Goal: Task Accomplishment & Management: Manage account settings

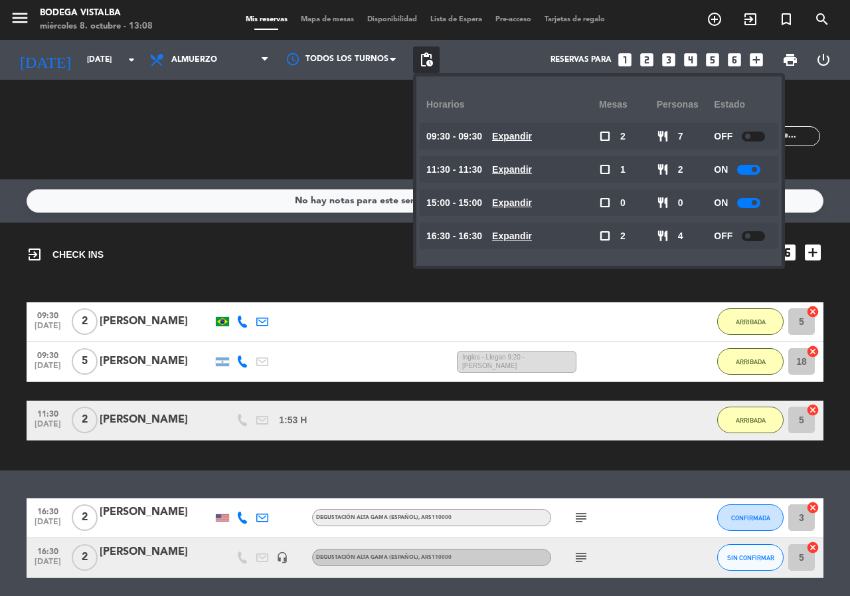
click at [0, 37] on div "menu BODEGA VISTALBA [DATE] 8. octubre - 13:08 Mis reservas Mapa de mesas Dispo…" at bounding box center [425, 20] width 850 height 40
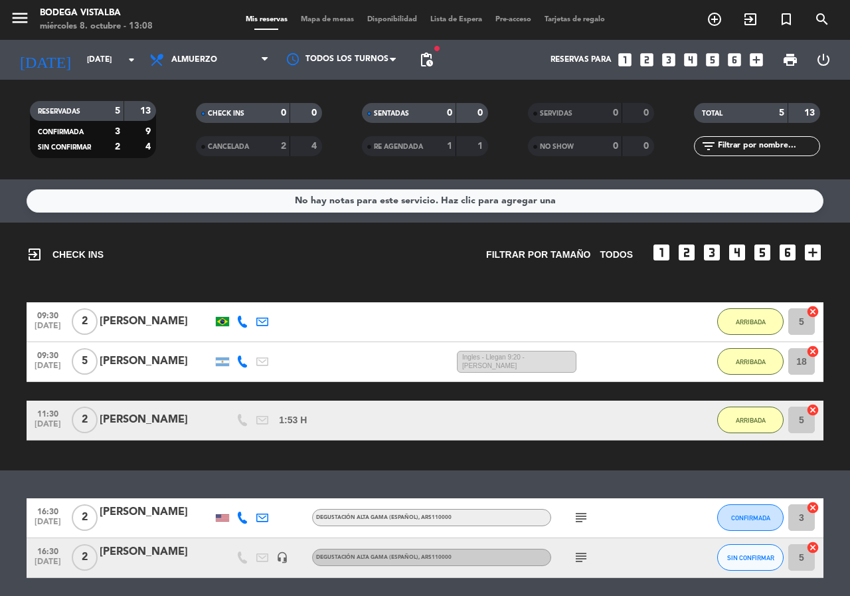
click at [38, 18] on span "menu" at bounding box center [25, 20] width 30 height 31
click at [23, 18] on icon "menu" at bounding box center [20, 18] width 20 height 20
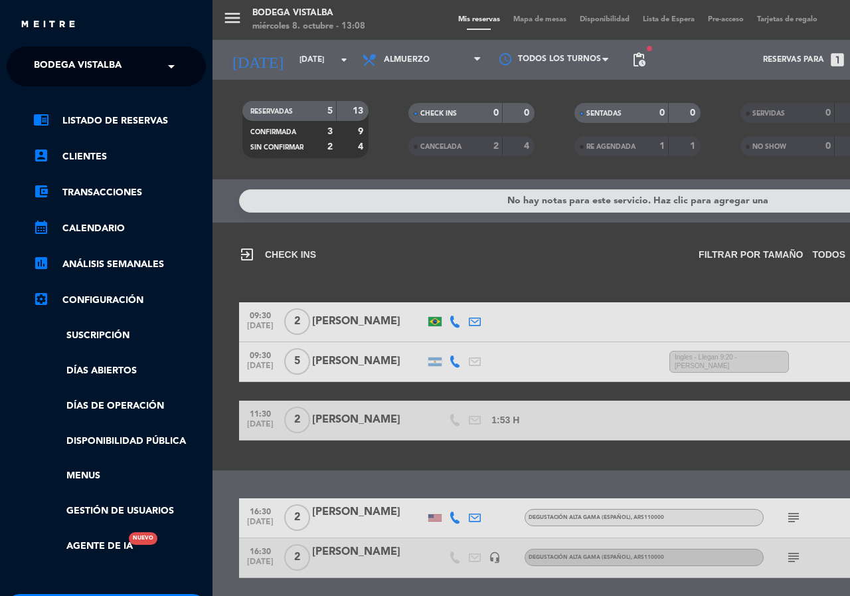
click at [51, 53] on span "BODEGA VISTALBA" at bounding box center [78, 66] width 88 height 28
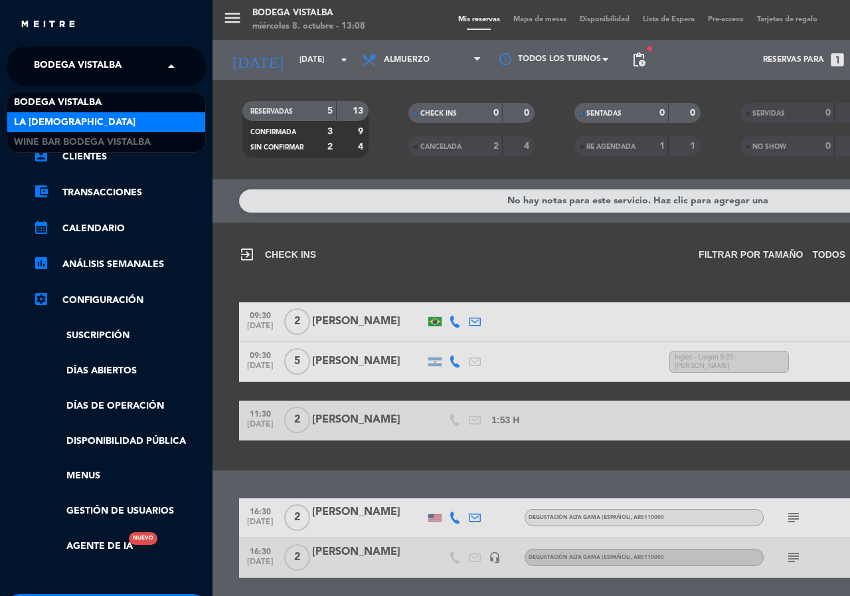
click at [84, 130] on div "LA [DEMOGRAPHIC_DATA]" at bounding box center [106, 122] width 198 height 20
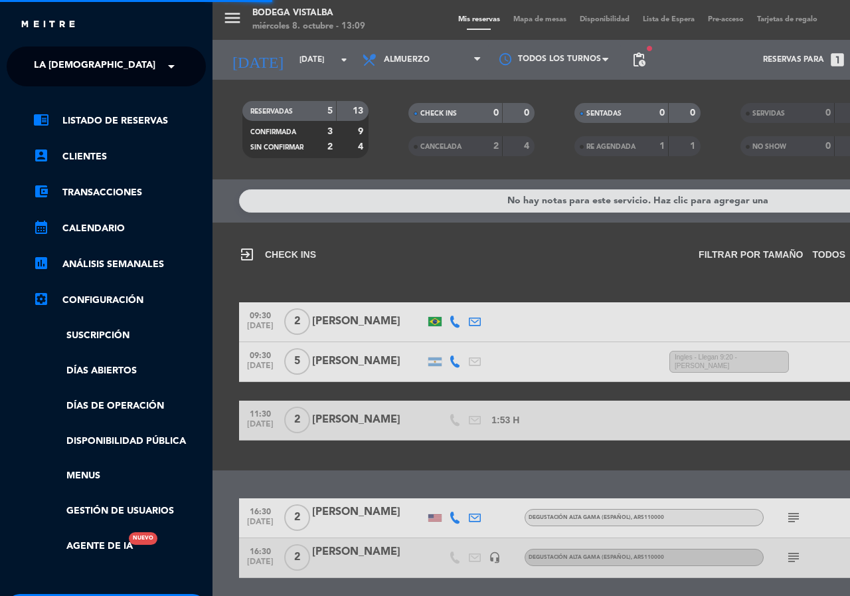
drag, startPoint x: 66, startPoint y: 51, endPoint x: 71, endPoint y: 71, distance: 20.5
click at [69, 67] on ng-select "× LA JAMONERIA ×" at bounding box center [106, 66] width 199 height 40
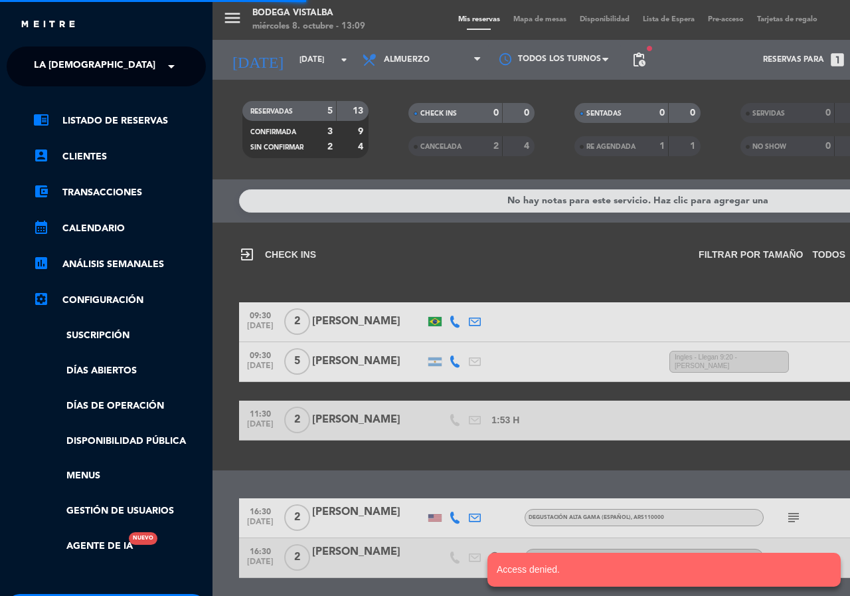
click at [71, 71] on span "LA [DEMOGRAPHIC_DATA]" at bounding box center [94, 66] width 121 height 28
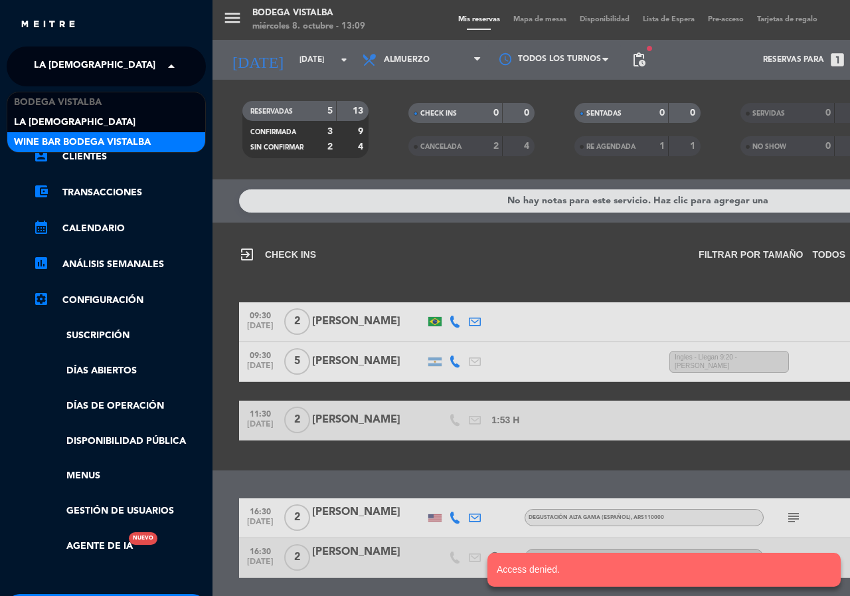
click at [84, 135] on span "Wine Bar Bodega Vistalba" at bounding box center [82, 142] width 137 height 15
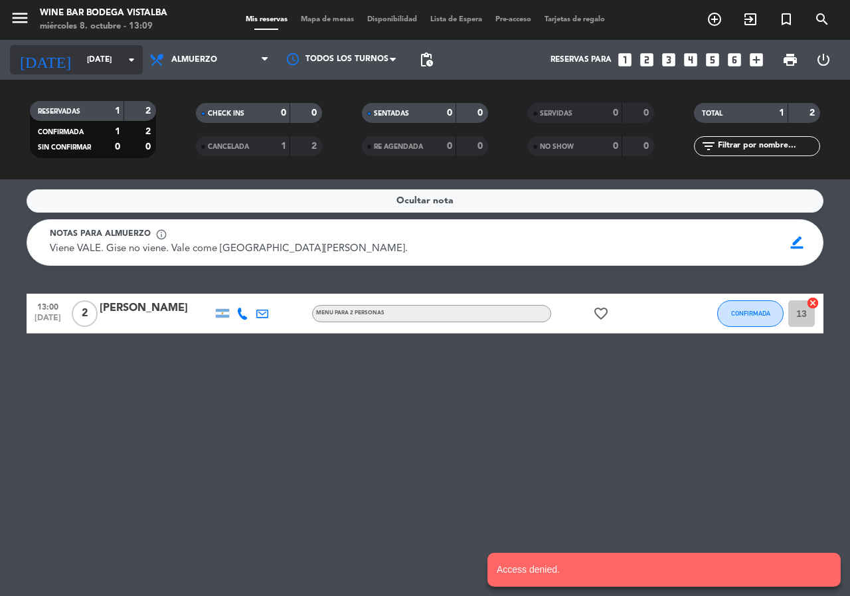
click at [80, 56] on input "[DATE]" at bounding box center [133, 59] width 106 height 23
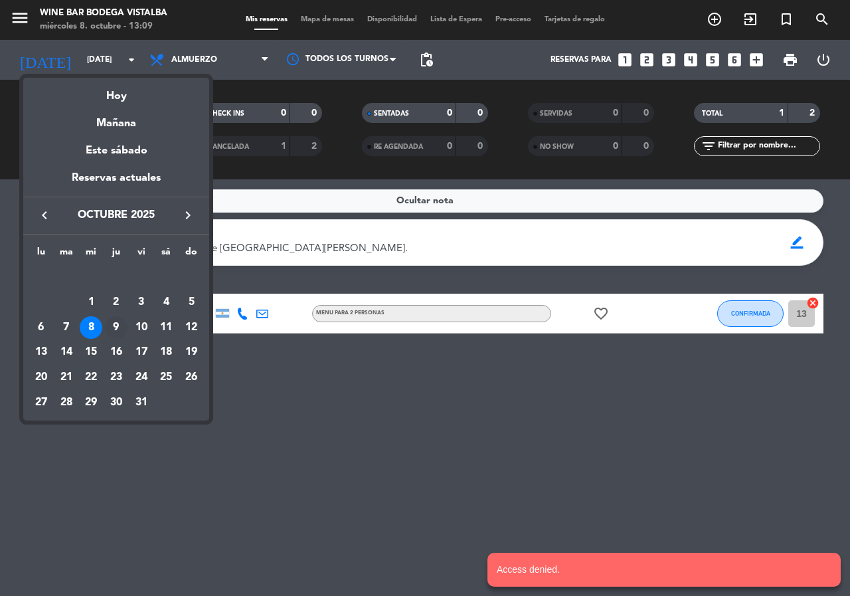
click at [109, 316] on td "9" at bounding box center [116, 327] width 25 height 25
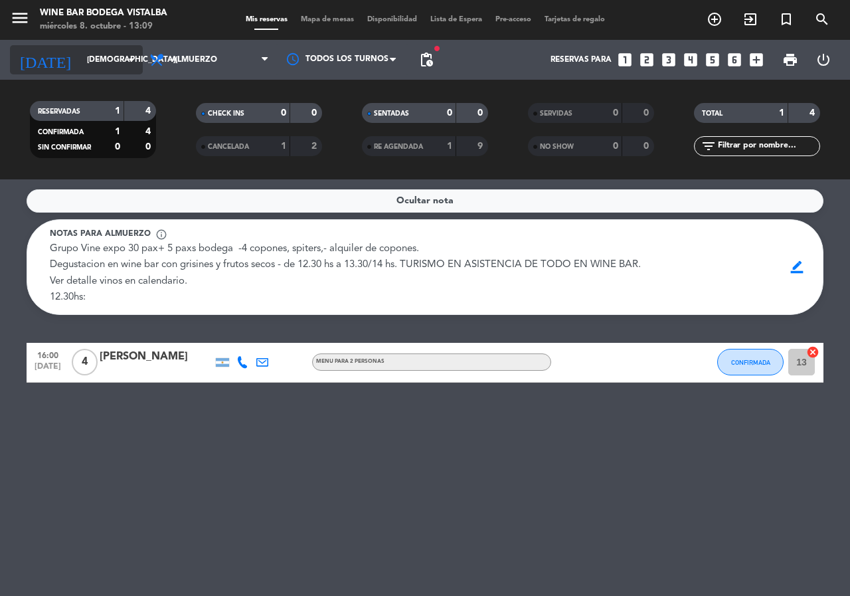
click at [82, 62] on input "[DEMOGRAPHIC_DATA][DATE]" at bounding box center [133, 59] width 106 height 23
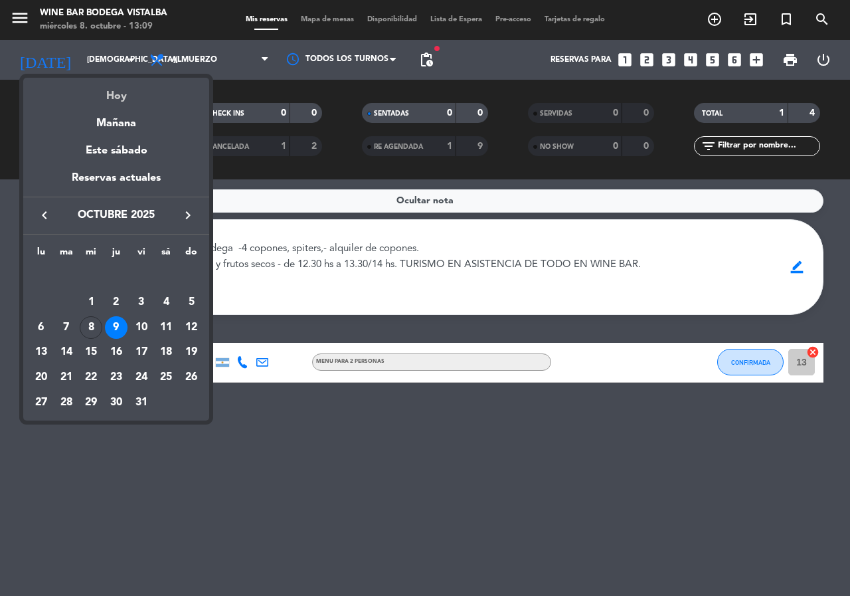
click at [90, 100] on div "Hoy" at bounding box center [116, 91] width 186 height 27
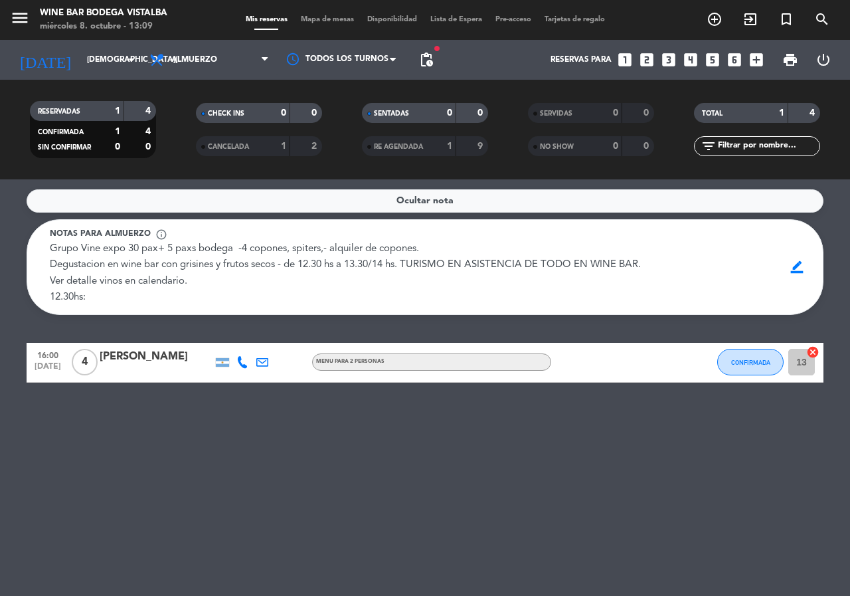
type input "[DATE]"
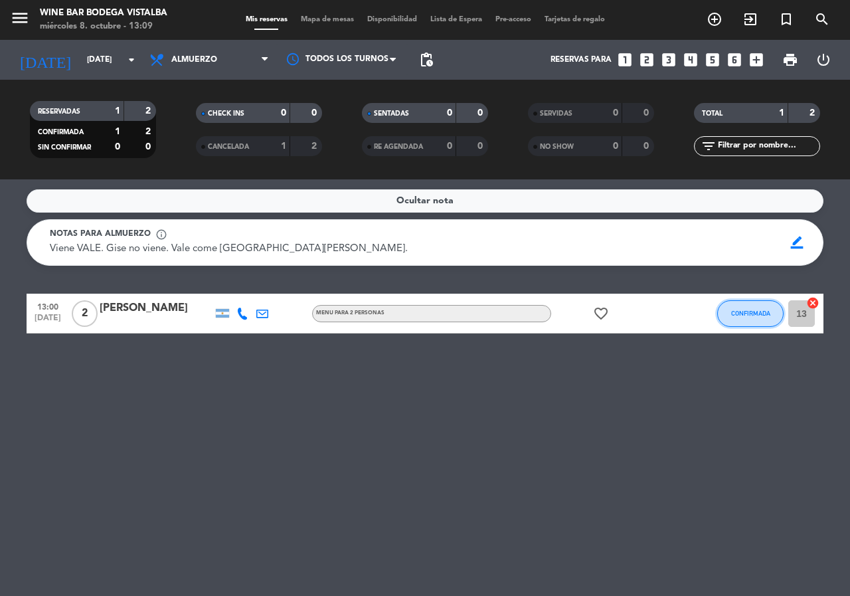
click at [733, 310] on span "CONFIRMADA" at bounding box center [750, 312] width 39 height 7
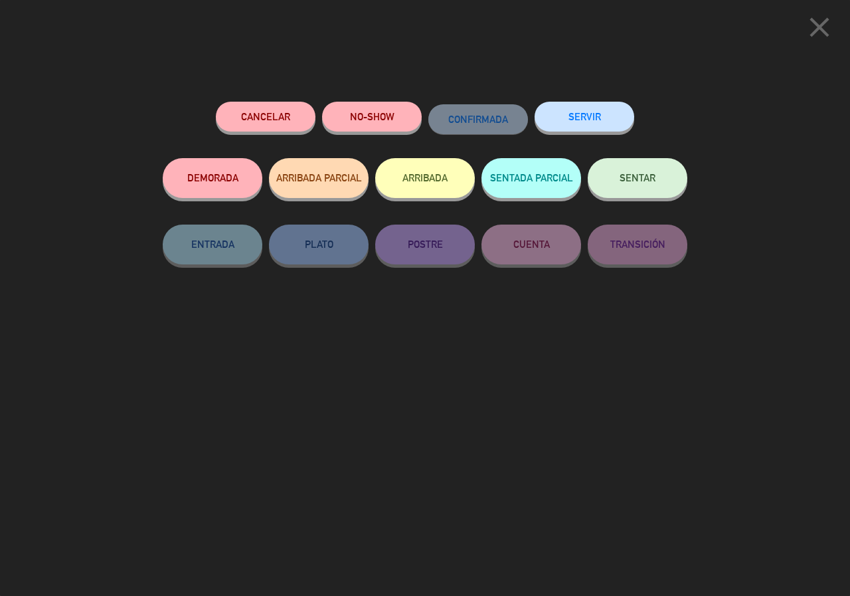
click at [428, 177] on button "ARRIBADA" at bounding box center [425, 178] width 100 height 40
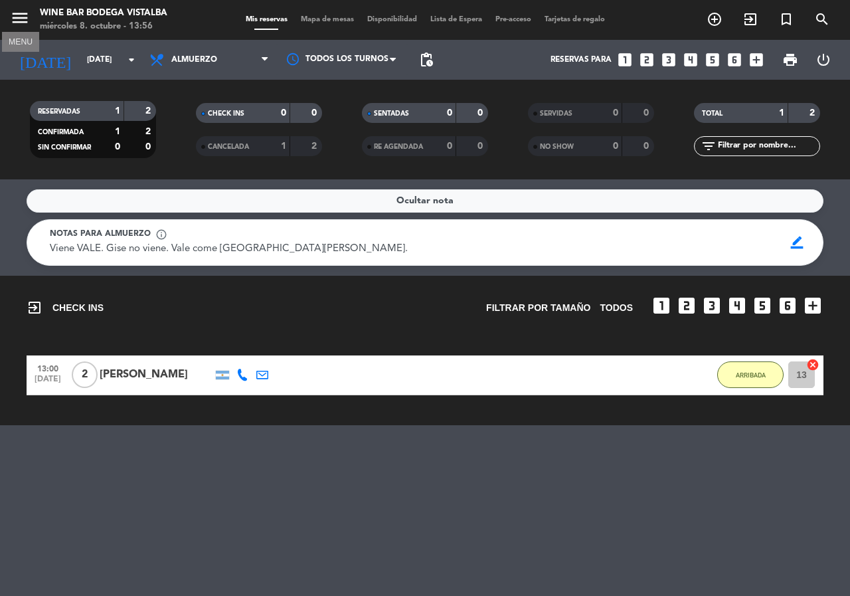
click at [11, 15] on icon "menu" at bounding box center [20, 18] width 20 height 20
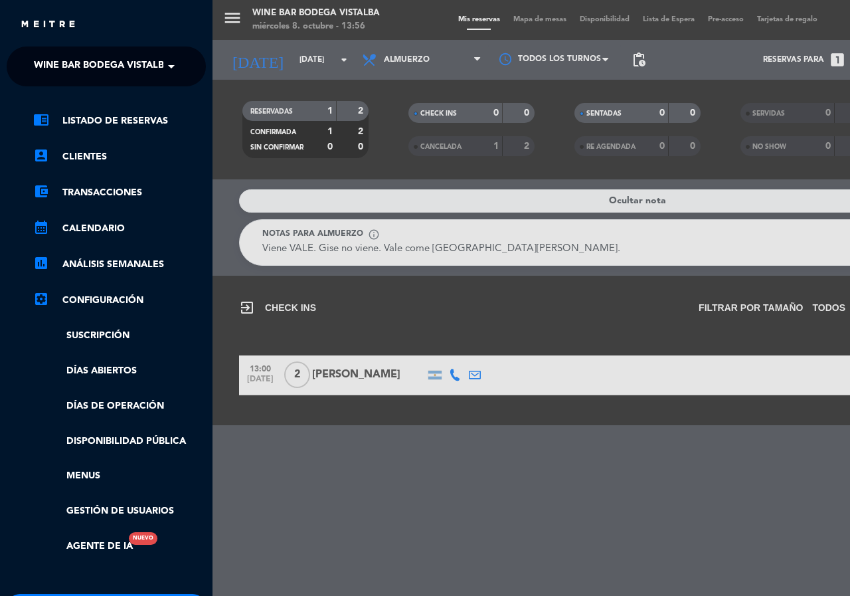
click at [121, 78] on span "Wine Bar Bodega Vistalba" at bounding box center [102, 66] width 137 height 28
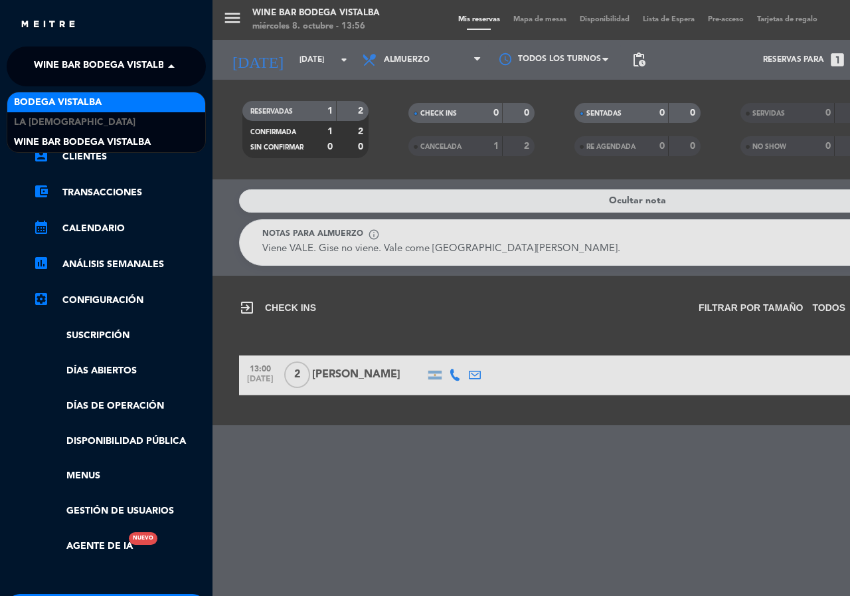
click at [120, 98] on div "BODEGA VISTALBA" at bounding box center [106, 102] width 198 height 20
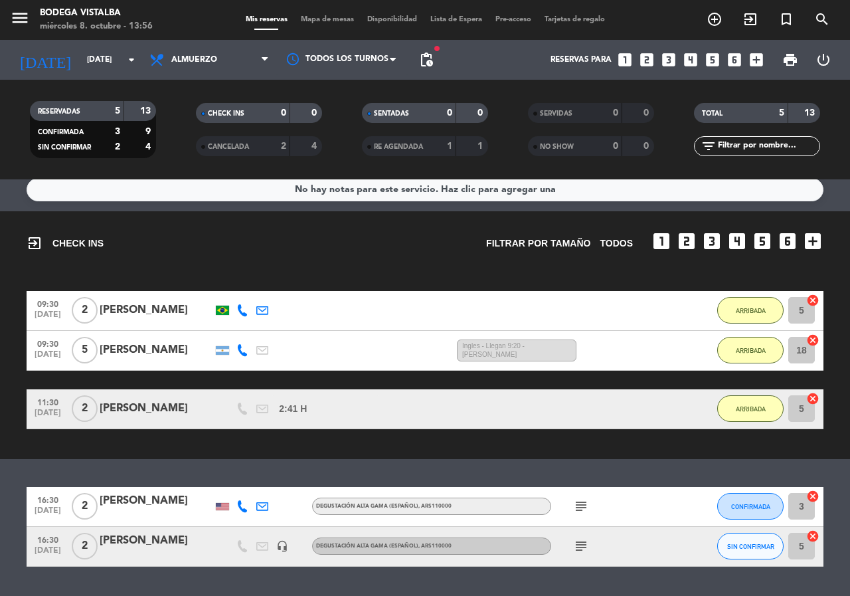
scroll to position [30, 0]
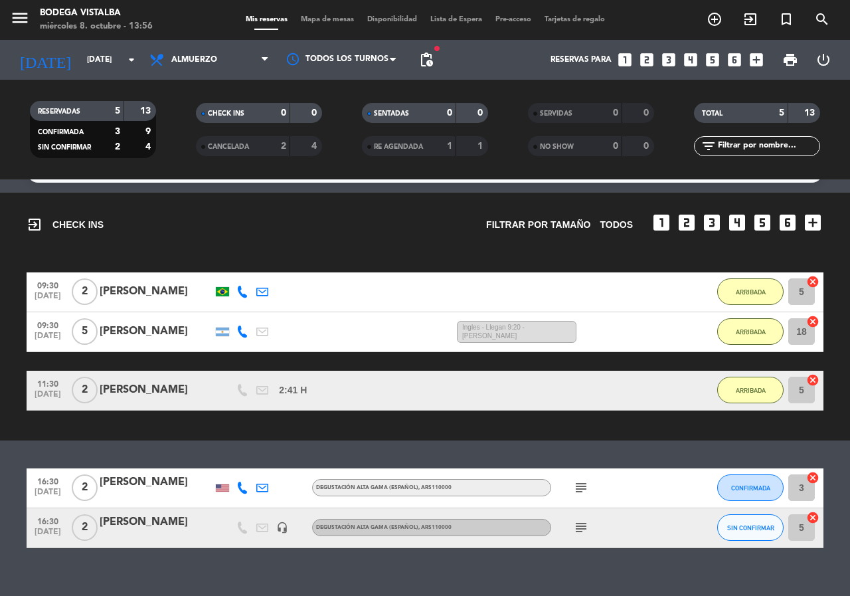
drag, startPoint x: 311, startPoint y: 442, endPoint x: 315, endPoint y: 476, distance: 34.2
click at [590, 526] on span "subject" at bounding box center [581, 527] width 20 height 16
click at [586, 525] on icon "subject" at bounding box center [581, 527] width 16 height 16
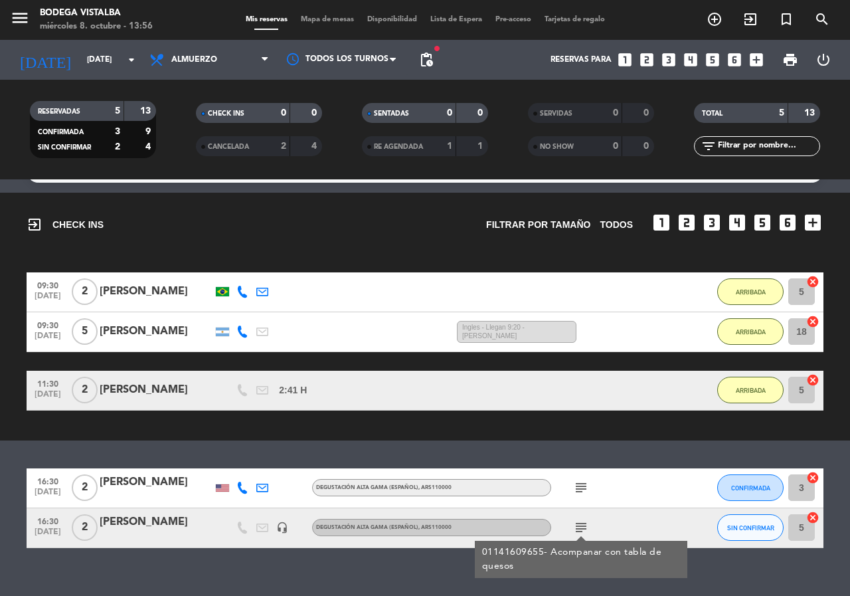
click at [582, 491] on icon "subject" at bounding box center [581, 487] width 16 height 16
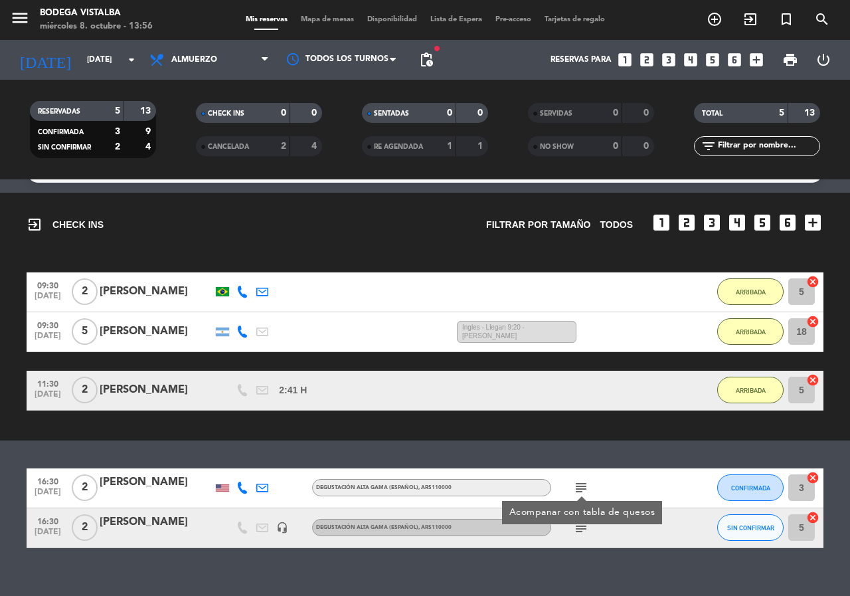
click at [582, 491] on icon "subject" at bounding box center [581, 487] width 16 height 16
click at [580, 524] on icon "subject" at bounding box center [581, 527] width 16 height 16
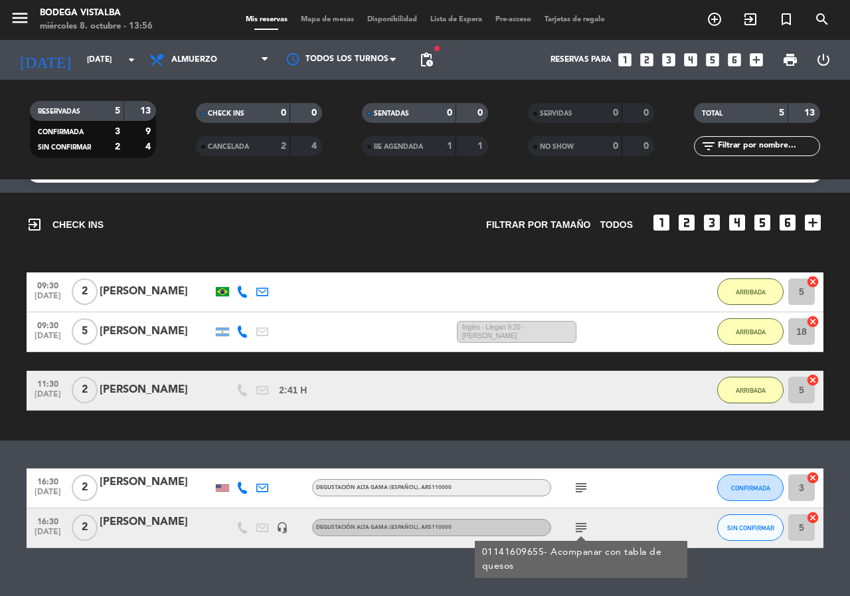
click at [580, 485] on icon "subject" at bounding box center [581, 487] width 16 height 16
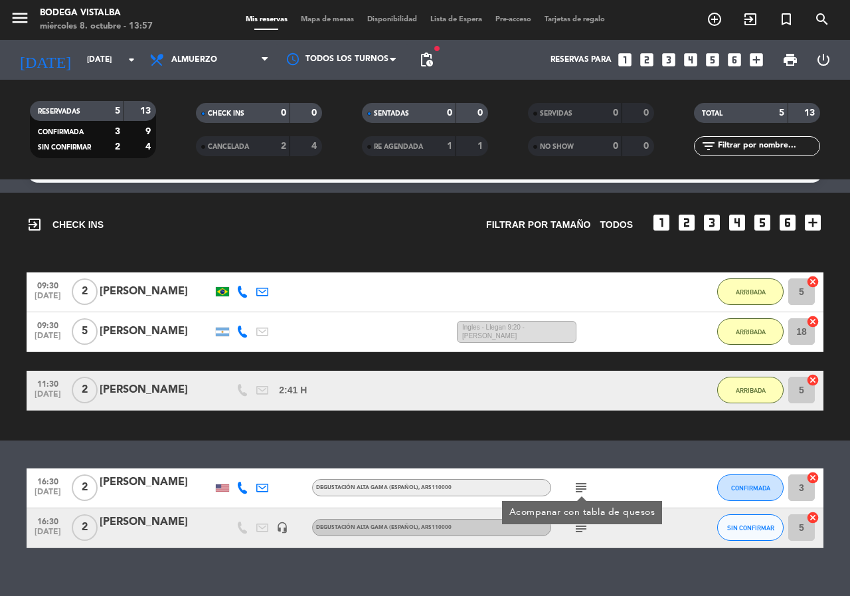
click at [584, 530] on icon "subject" at bounding box center [581, 527] width 16 height 16
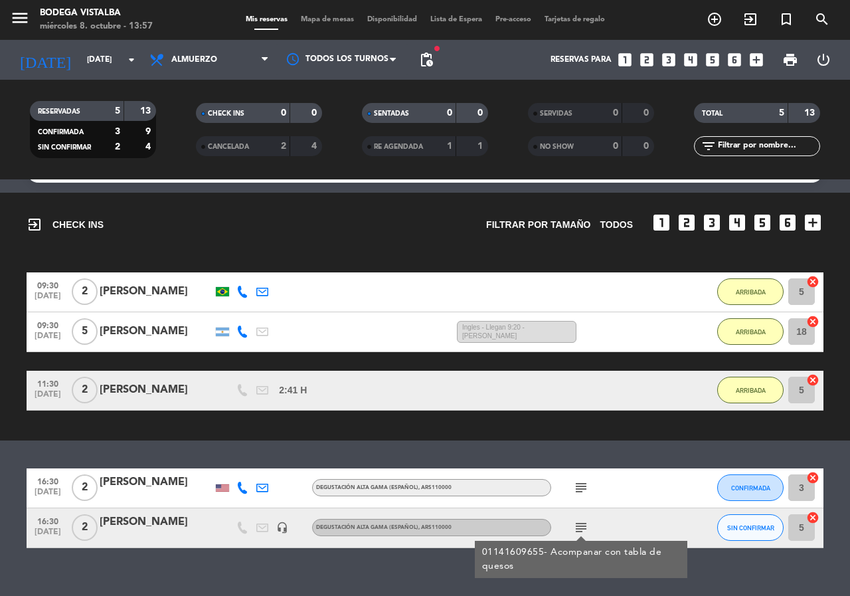
click at [572, 544] on div "01141609655- Acompanar con tabla de quesos" at bounding box center [581, 558] width 212 height 37
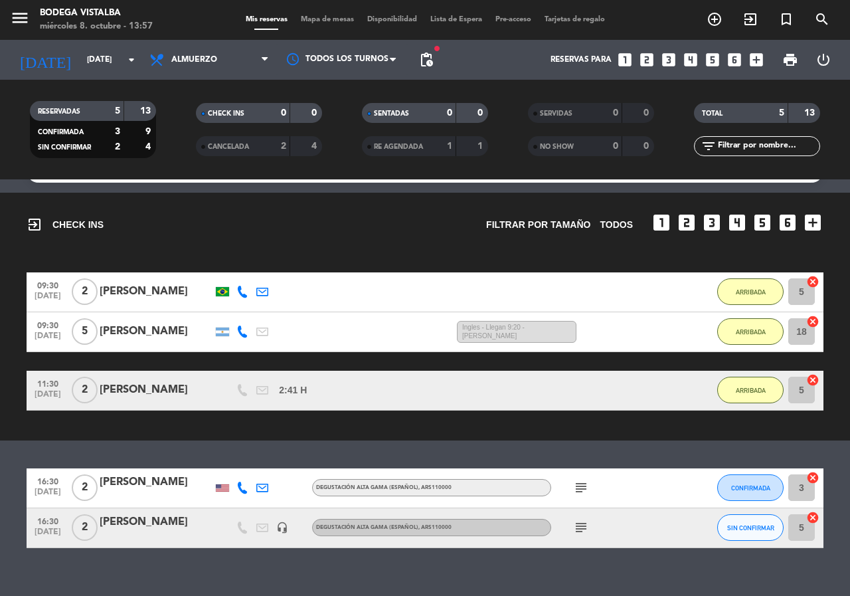
click at [218, 517] on div at bounding box center [222, 527] width 20 height 39
click at [159, 530] on div "[PERSON_NAME]" at bounding box center [156, 521] width 113 height 17
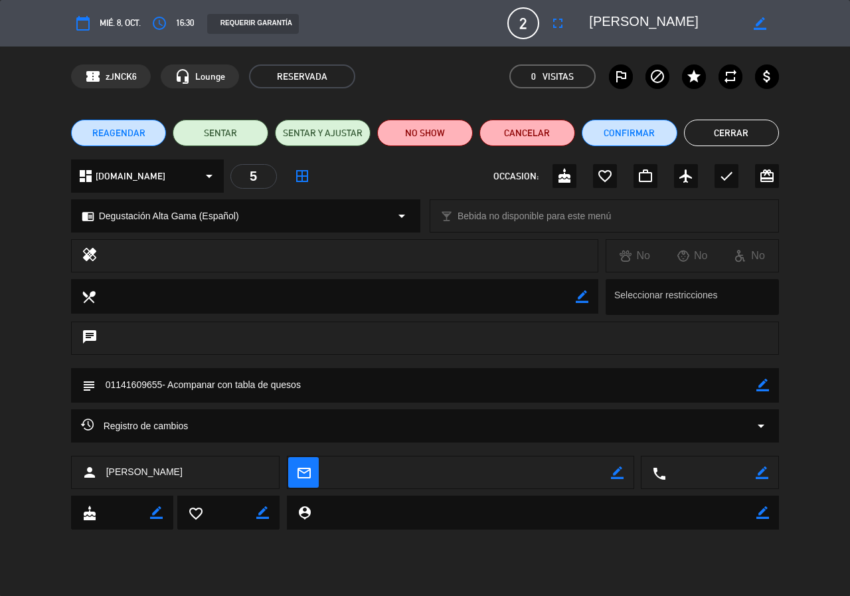
click at [766, 388] on icon "border_color" at bounding box center [762, 384] width 13 height 13
drag, startPoint x: 161, startPoint y: 384, endPoint x: 0, endPoint y: 359, distance: 162.5
click at [0, 359] on div "calendar_today mié. 8, oct. access_time 16:30 REQUERIR GARANTÍA 2 [PERSON_NAME]…" at bounding box center [425, 298] width 850 height 596
